Goal: Check status: Check status

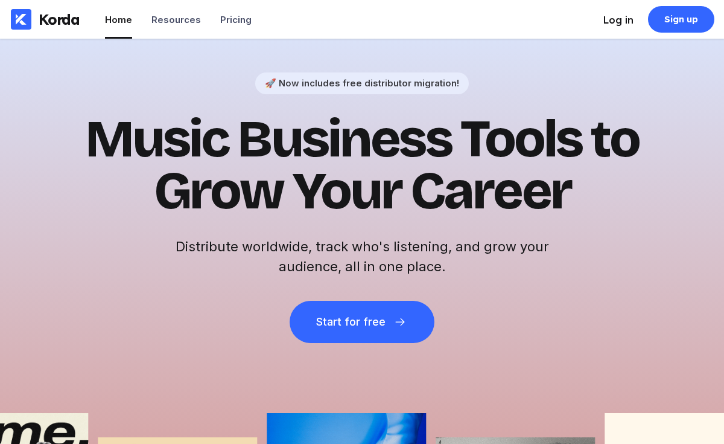
click at [611, 24] on div "Log in" at bounding box center [618, 20] width 30 height 12
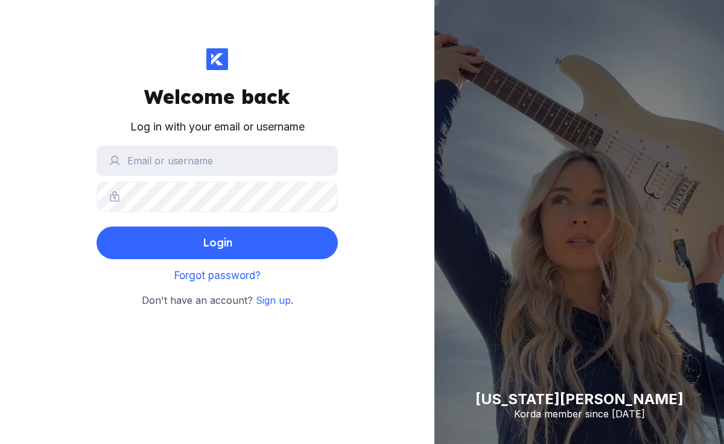
click at [611, 24] on div "Georgia Alexandra Korda member since 2024" at bounding box center [579, 222] width 290 height 444
type input "orinthehitmaker"
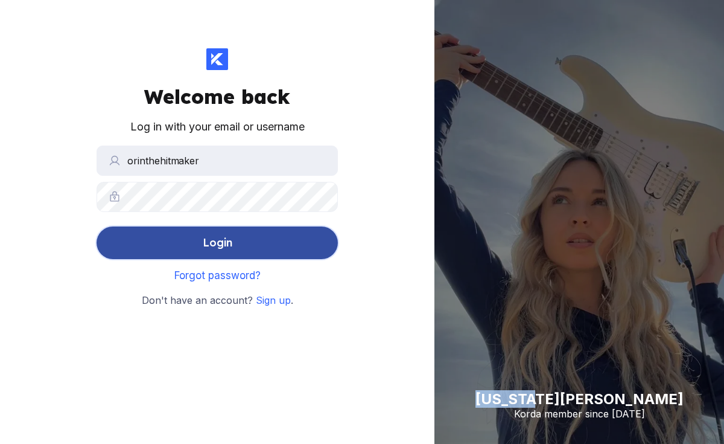
click at [245, 244] on button "Login" at bounding box center [217, 242] width 241 height 33
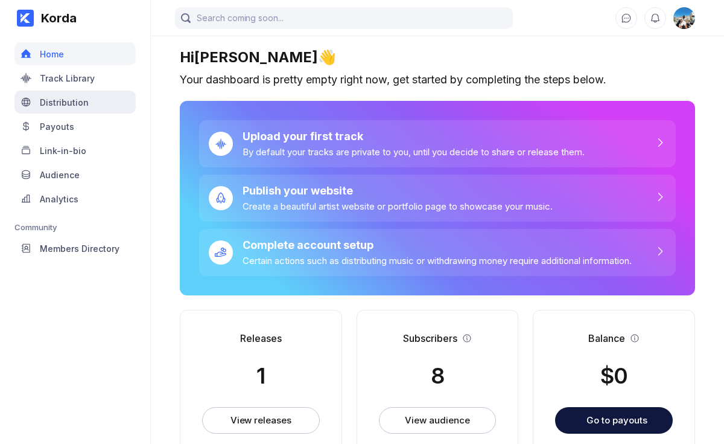
click at [76, 106] on div "Distribution" at bounding box center [64, 102] width 49 height 10
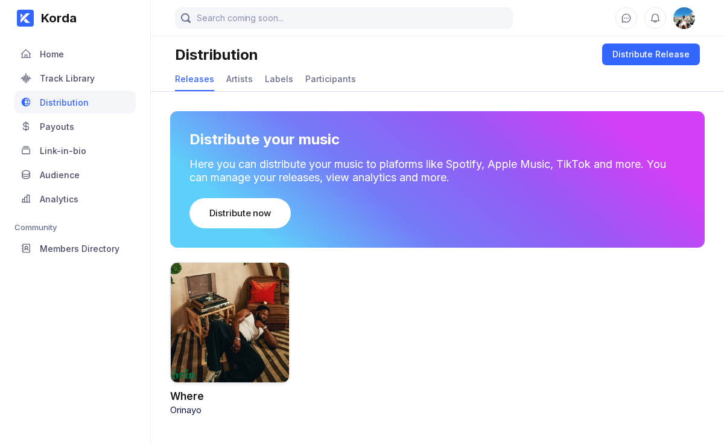
click at [253, 360] on div at bounding box center [229, 322] width 119 height 121
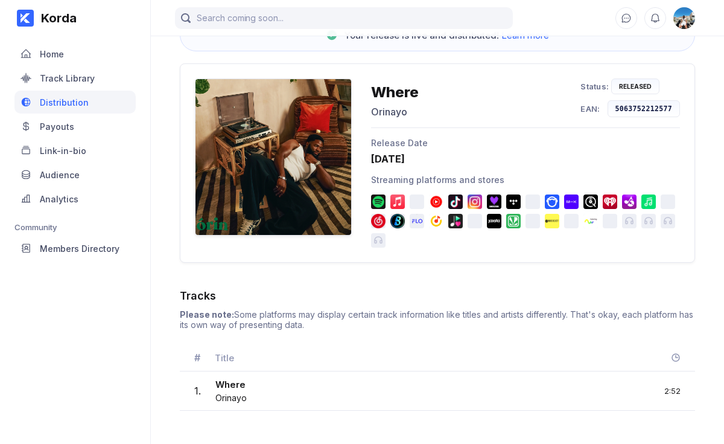
scroll to position [106, 0]
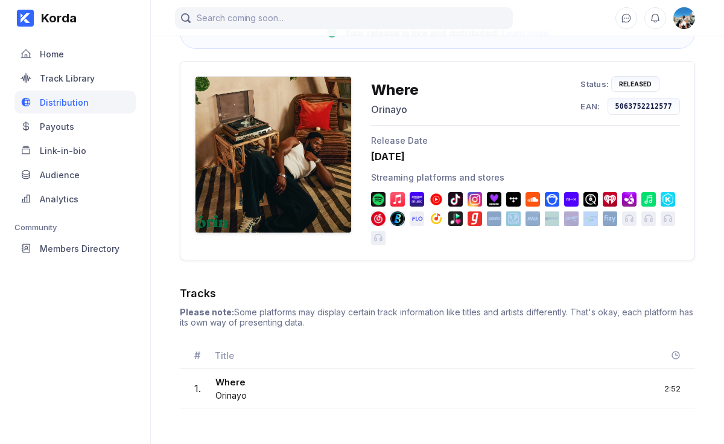
drag, startPoint x: 374, startPoint y: 236, endPoint x: 497, endPoint y: 249, distance: 124.4
click at [497, 249] on div "Where Orinayo Status: Released EAN: 5063752212577 Release Date 24 October 2025 …" at bounding box center [437, 160] width 515 height 199
drag, startPoint x: 616, startPoint y: 103, endPoint x: 664, endPoint y: 101, distance: 48.9
click at [664, 101] on div "5063752212577" at bounding box center [644, 106] width 73 height 17
click at [607, 142] on div "Release Date" at bounding box center [525, 140] width 309 height 10
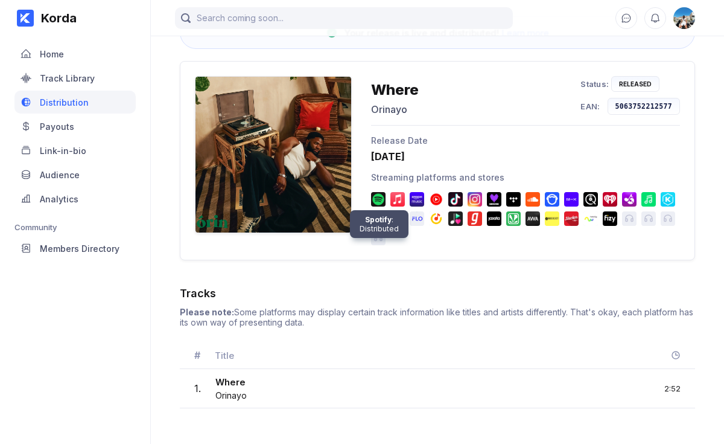
click at [377, 199] on img at bounding box center [378, 199] width 14 height 14
